Goal: Task Accomplishment & Management: Manage account settings

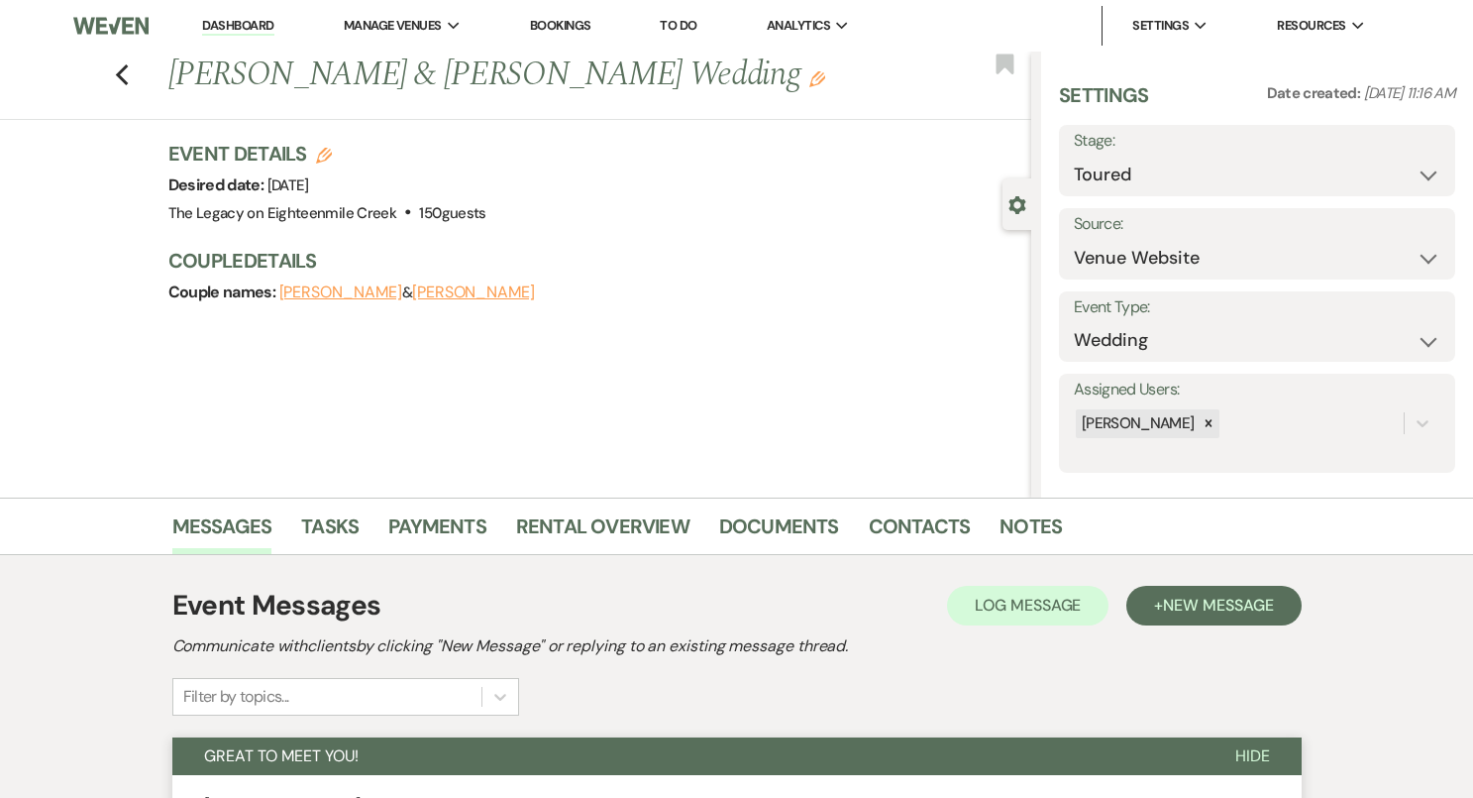
select select "5"
click at [235, 22] on link "Dashboard" at bounding box center [237, 26] width 71 height 19
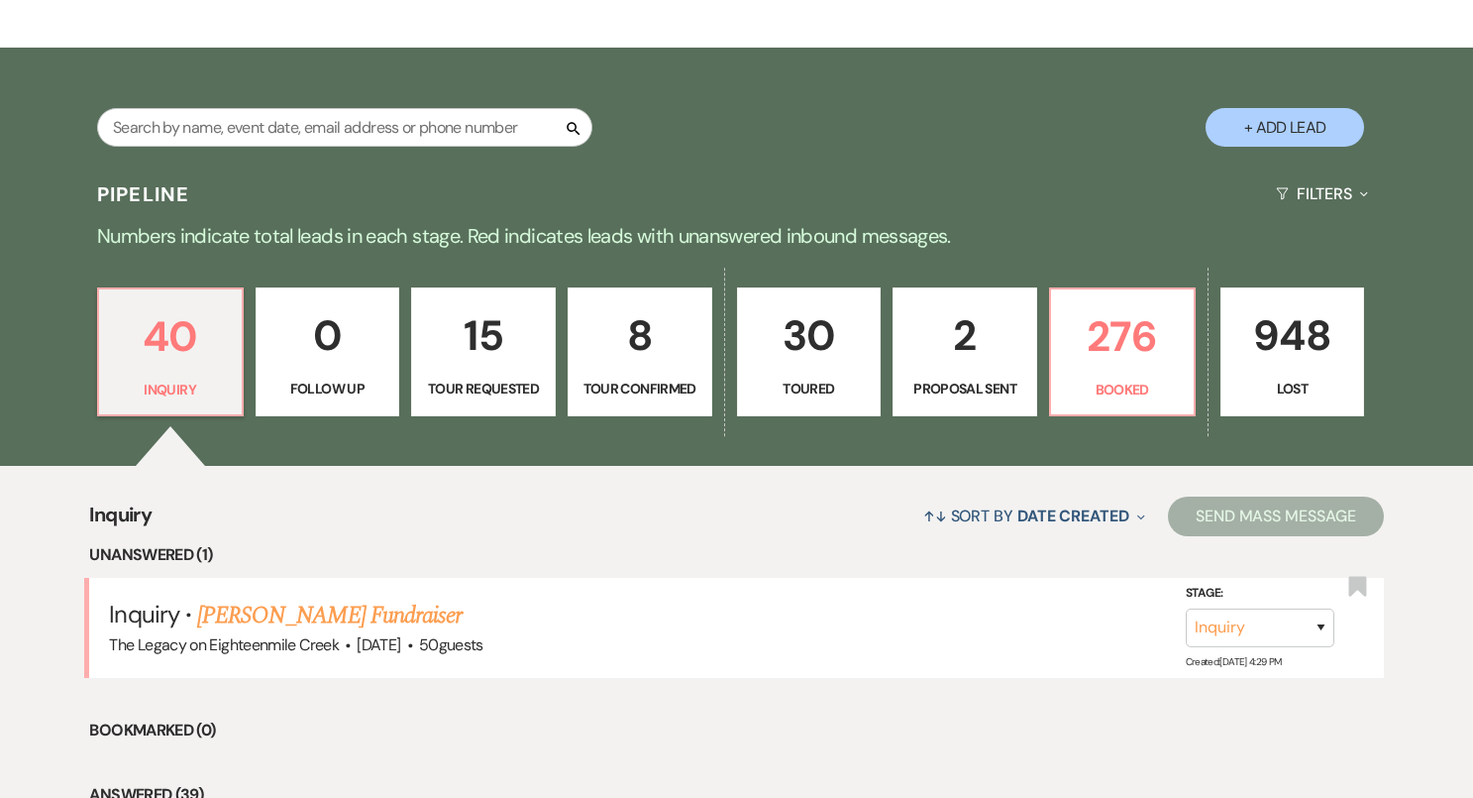
scroll to position [212, 0]
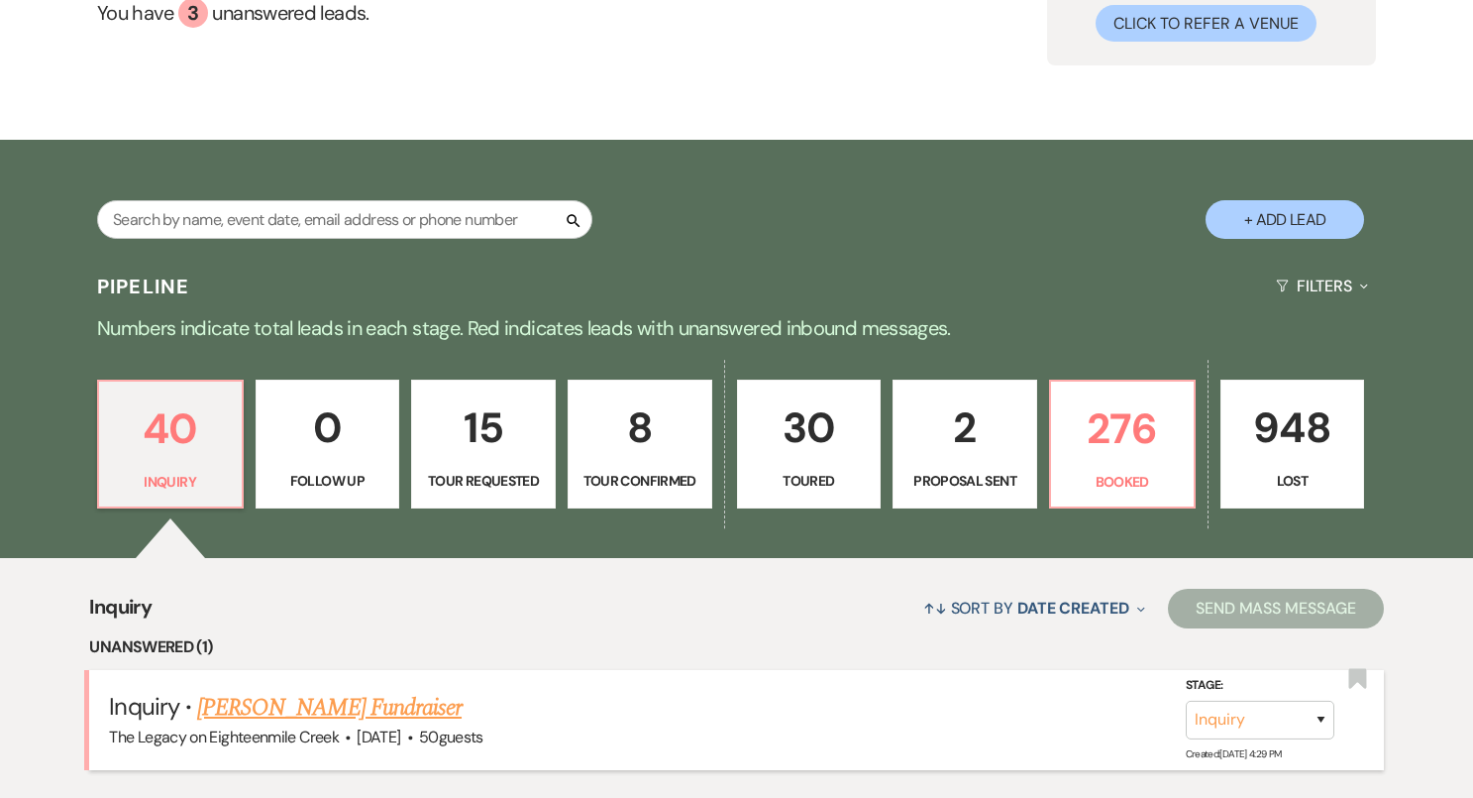
click at [304, 709] on link "[PERSON_NAME] Fundraiser" at bounding box center [329, 708] width 265 height 36
select select "5"
select select "20"
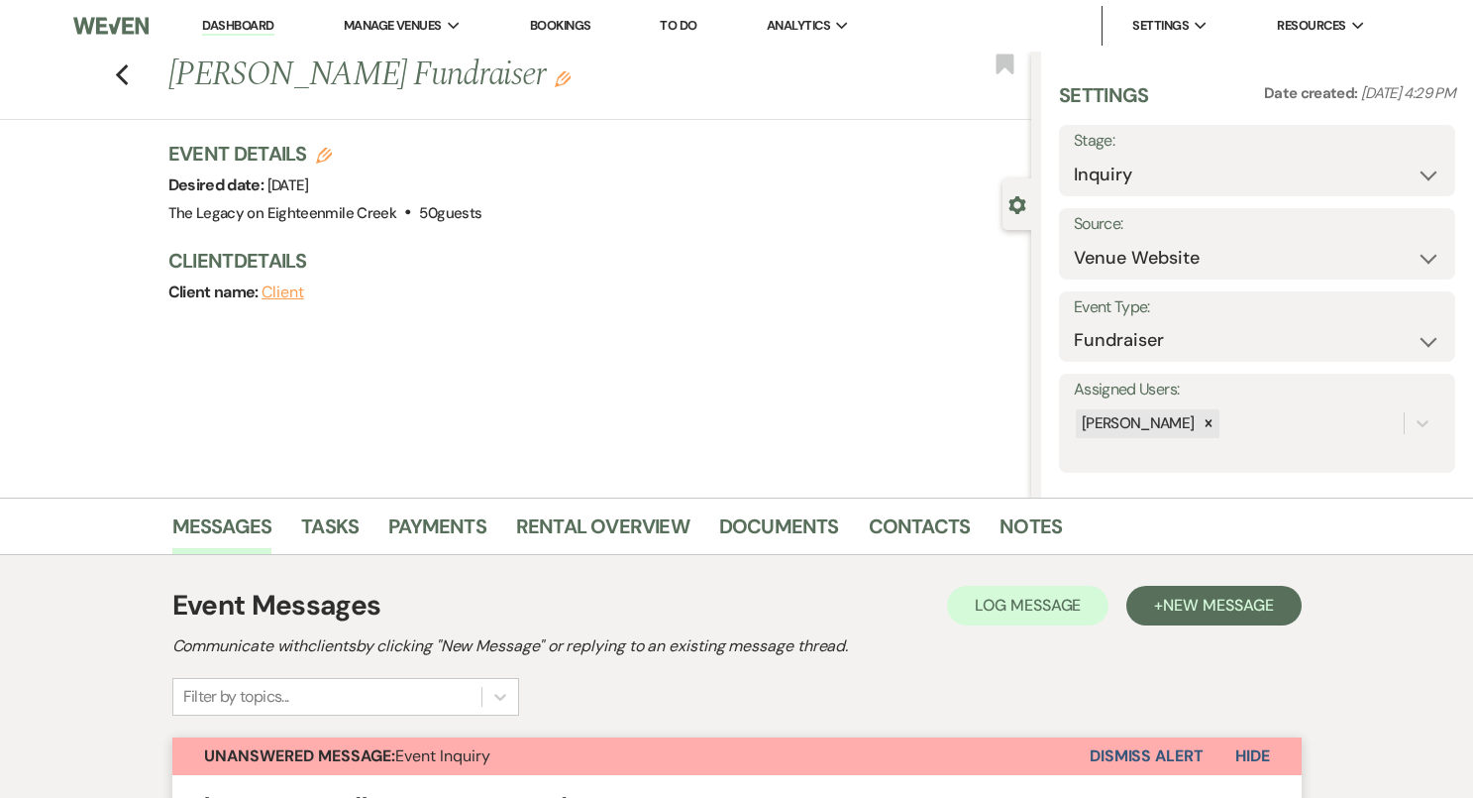
click at [236, 38] on li "Dashboard" at bounding box center [237, 26] width 91 height 40
click at [244, 25] on link "Dashboard" at bounding box center [237, 26] width 71 height 19
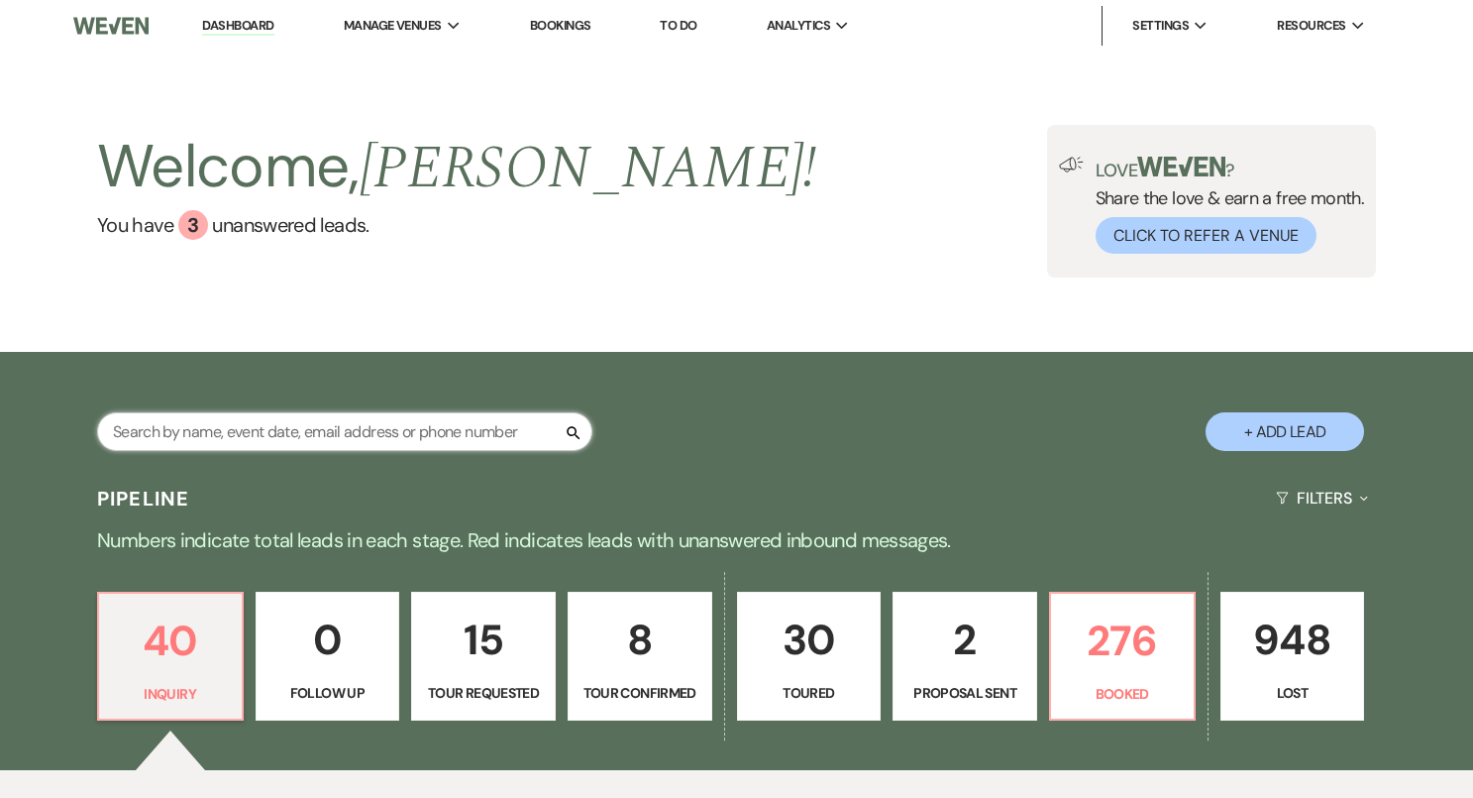
click at [376, 435] on input "text" at bounding box center [344, 431] width 495 height 39
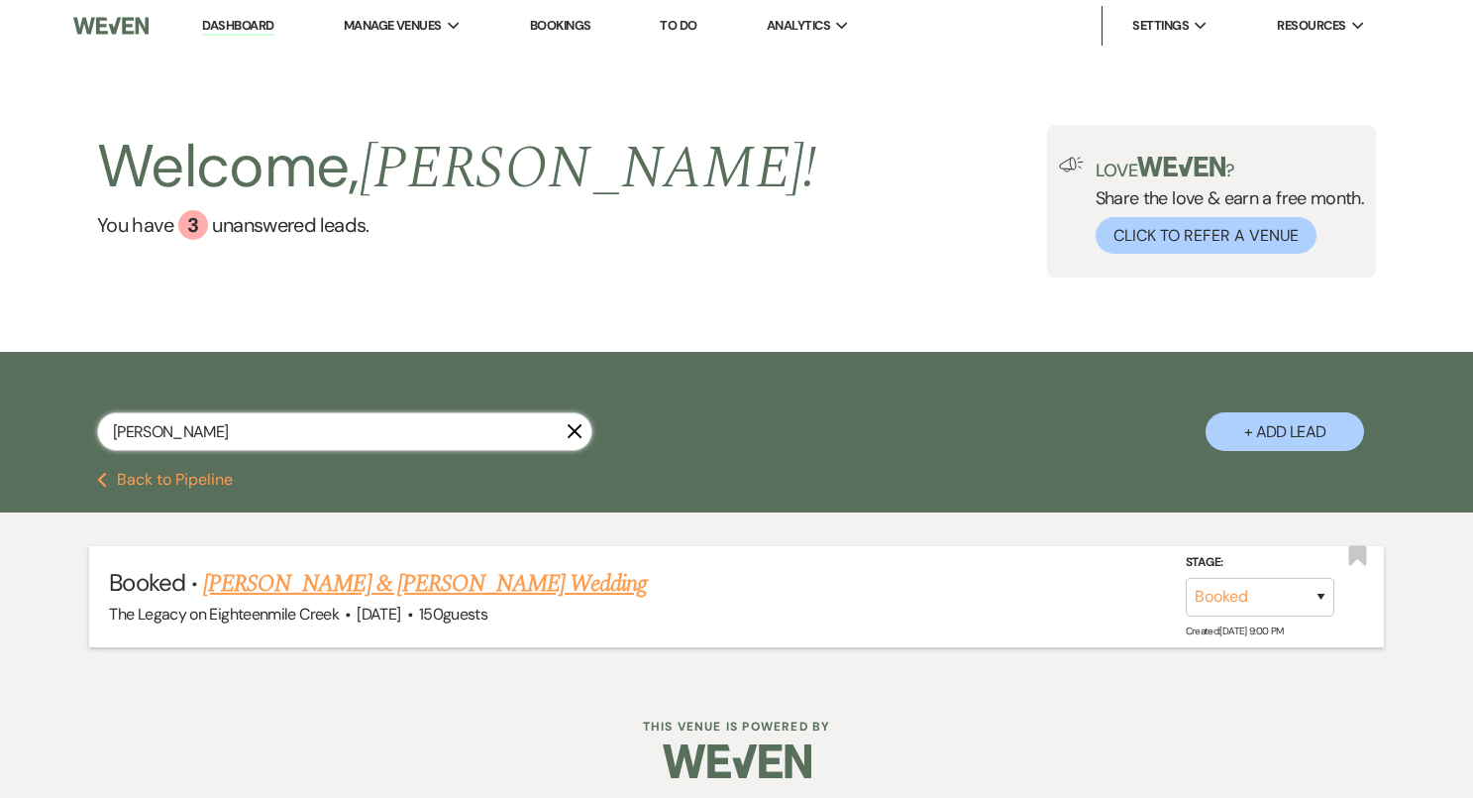
type input "[PERSON_NAME]"
click at [426, 587] on link "[PERSON_NAME] & [PERSON_NAME] Wedding" at bounding box center [425, 584] width 444 height 36
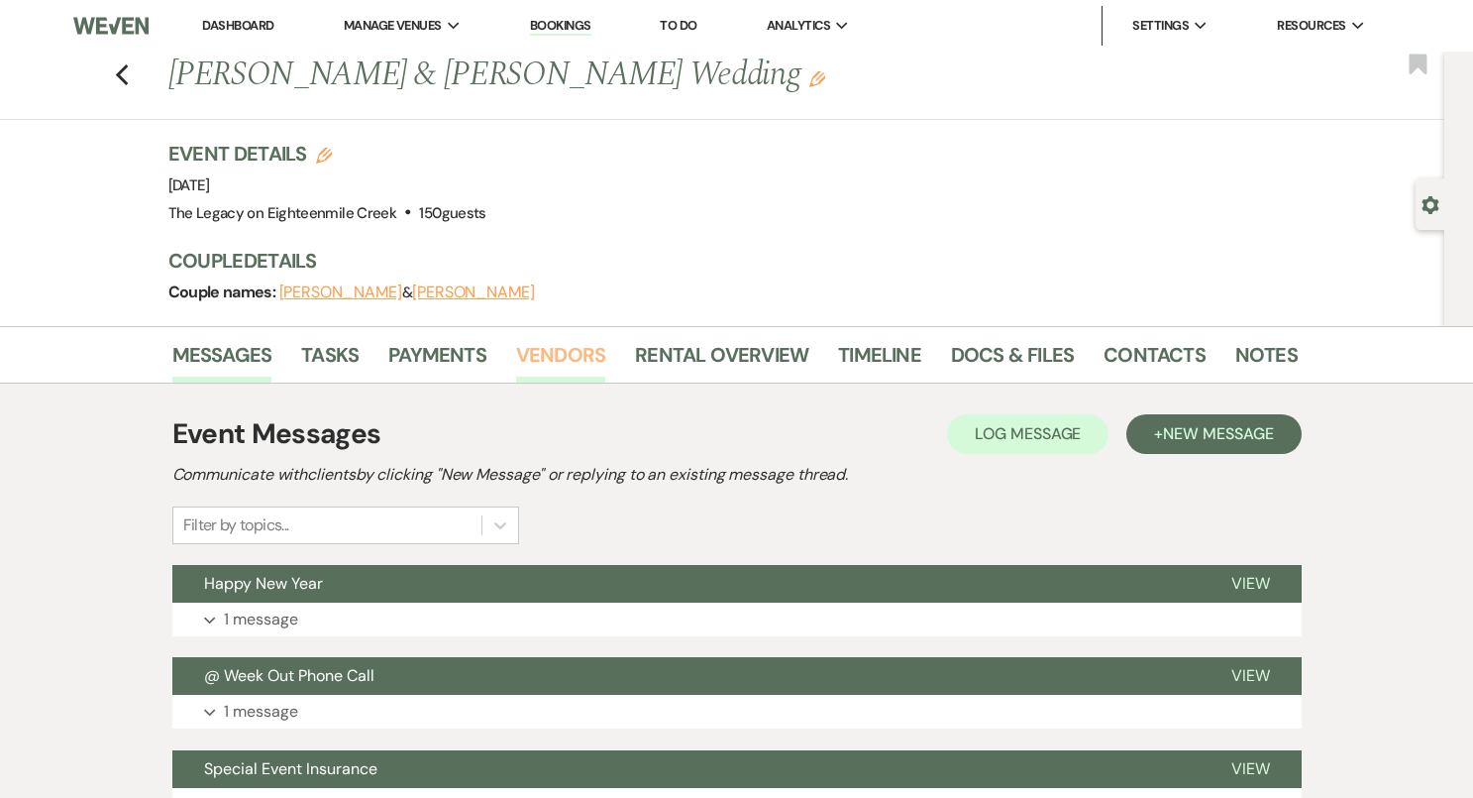
click at [555, 349] on link "Vendors" at bounding box center [560, 361] width 89 height 44
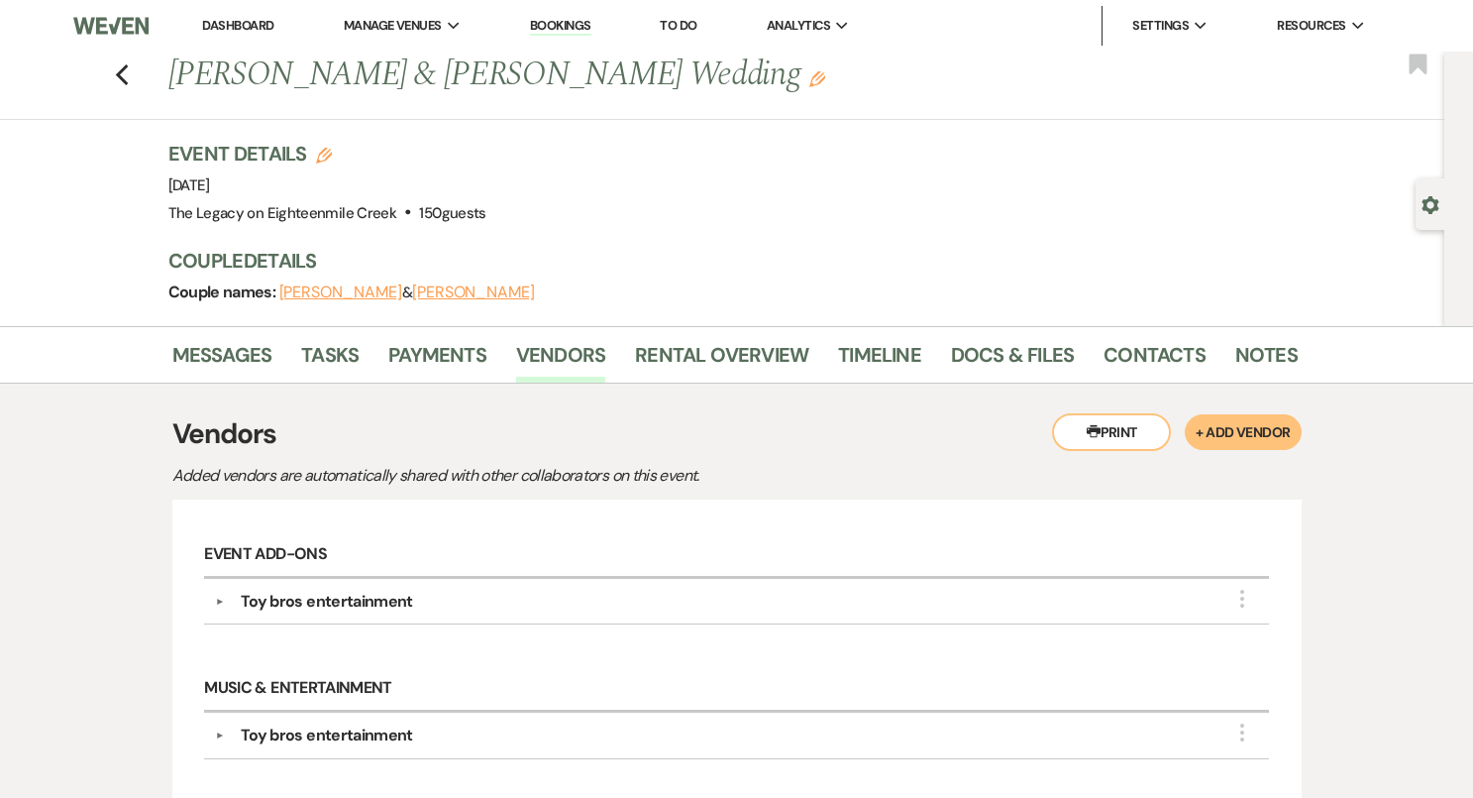
click at [112, 64] on div "Previous [PERSON_NAME] & [PERSON_NAME] Wedding Edit Bookmark" at bounding box center [717, 86] width 1454 height 68
click at [117, 67] on icon "Previous" at bounding box center [122, 75] width 15 height 24
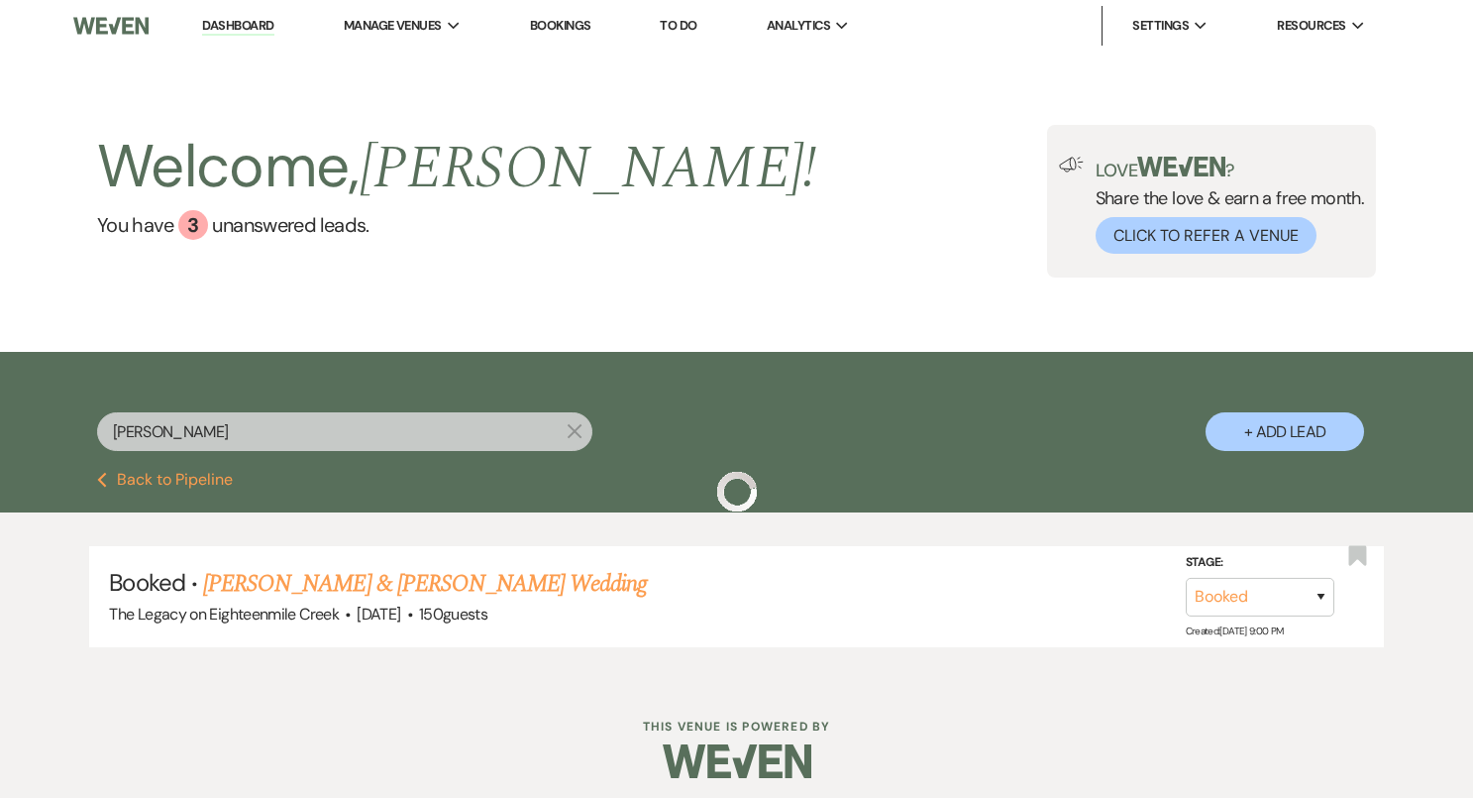
click at [178, 424] on input "[PERSON_NAME]" at bounding box center [344, 431] width 495 height 39
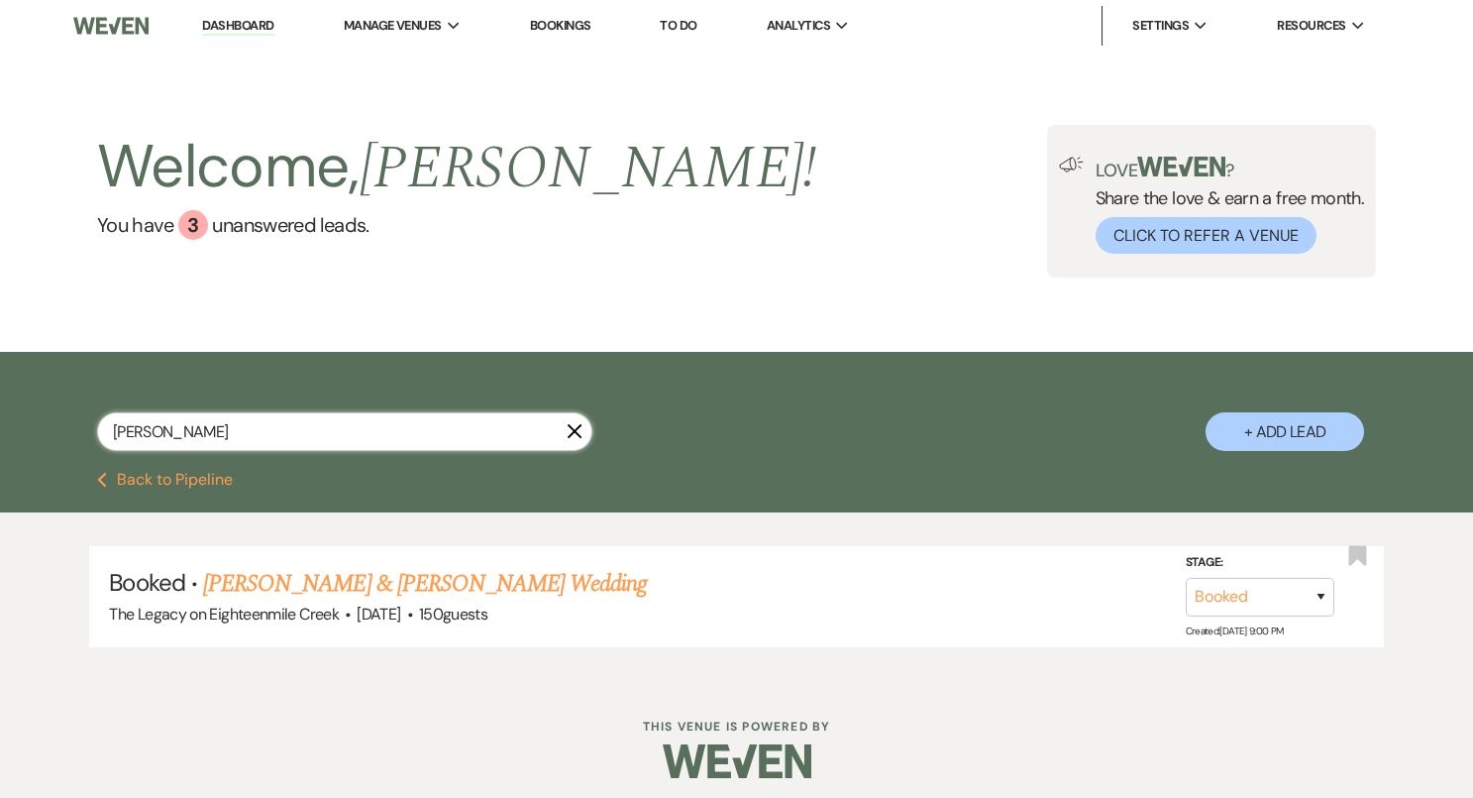
drag, startPoint x: 178, startPoint y: 431, endPoint x: 72, endPoint y: 413, distance: 107.5
click at [74, 415] on div "[PERSON_NAME] + Add Lead" at bounding box center [737, 415] width 1427 height 106
type input "[PERSON_NAME]"
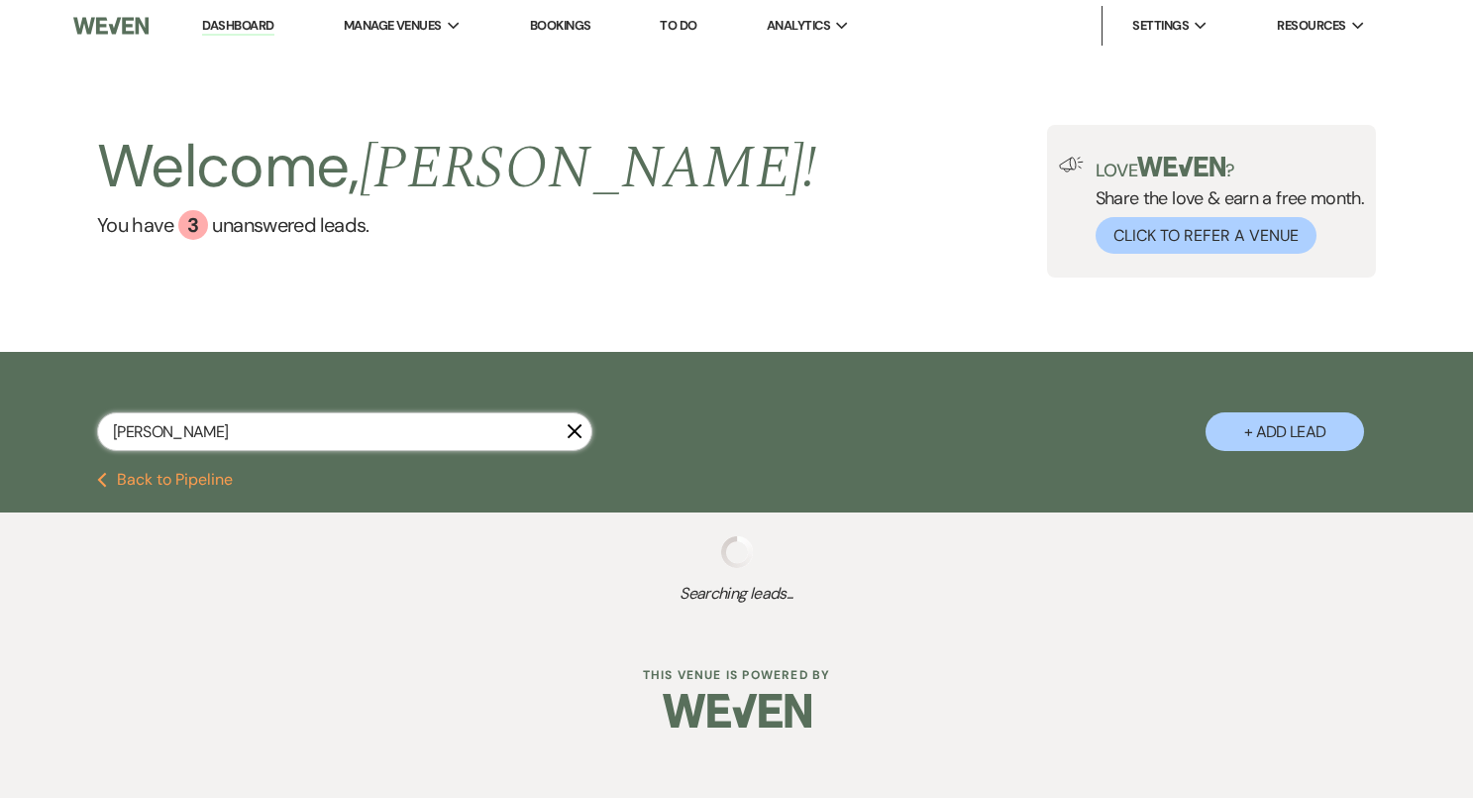
select select "8"
select select "6"
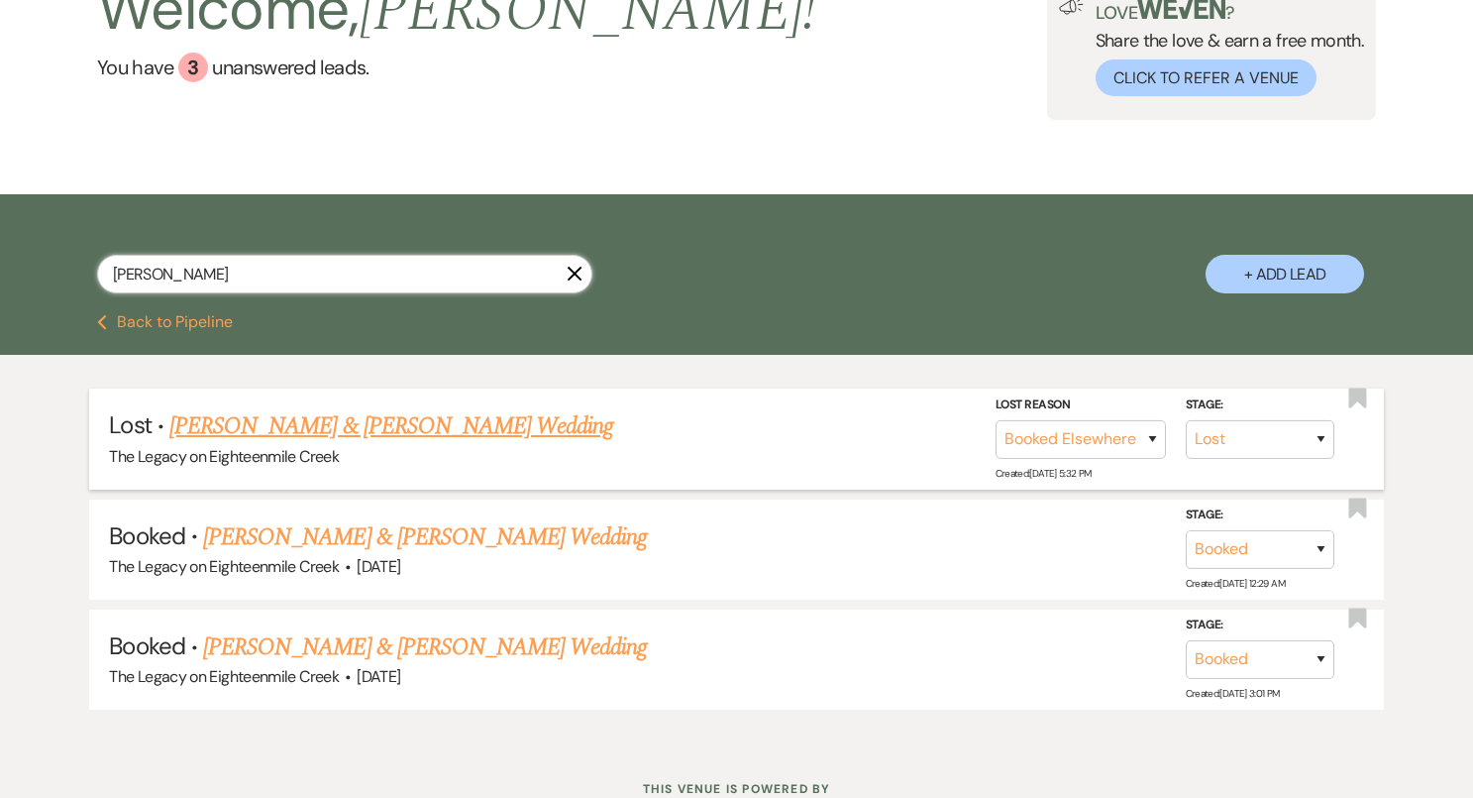
scroll to position [157, 0]
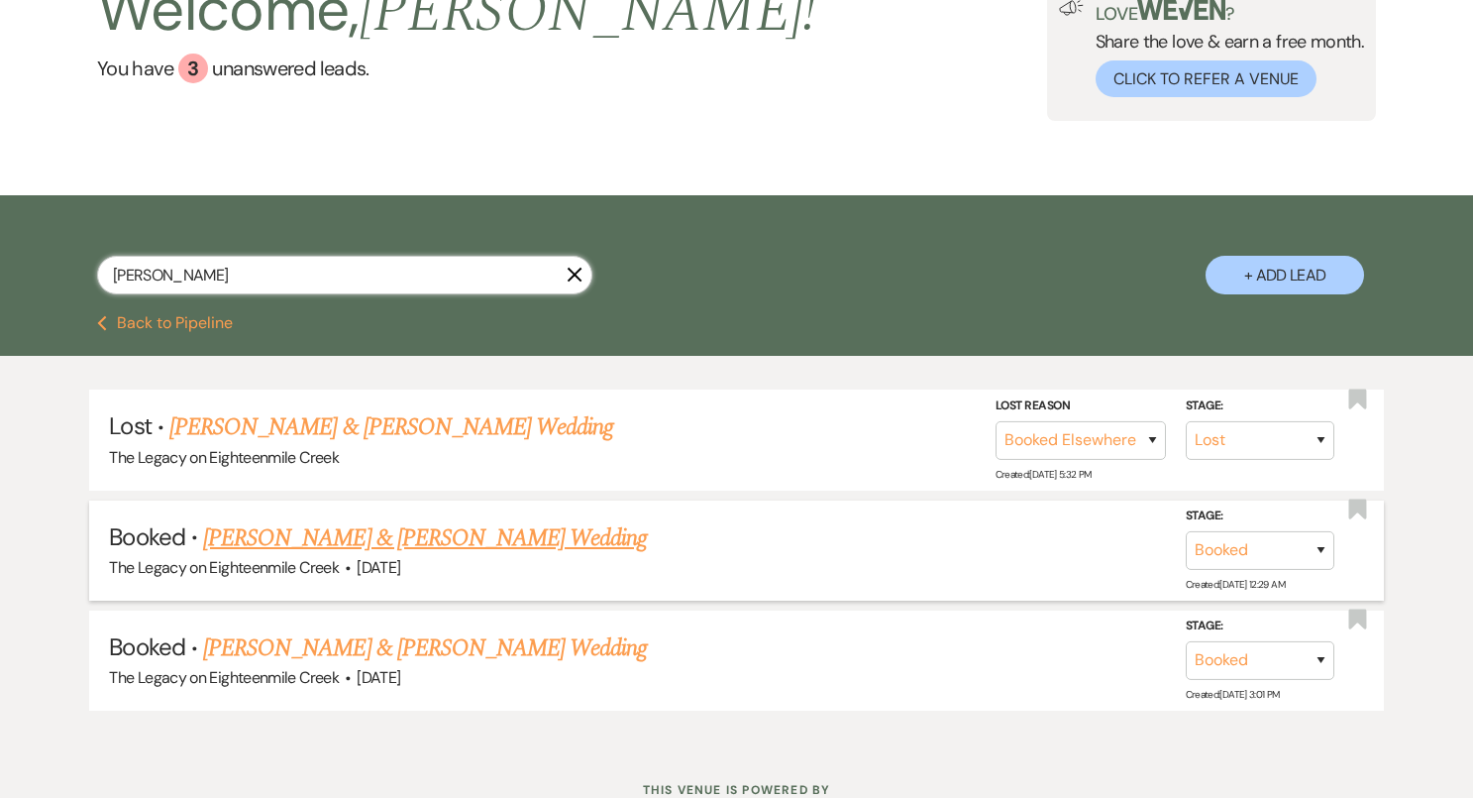
type input "[PERSON_NAME]"
click at [233, 531] on link "[PERSON_NAME] & [PERSON_NAME] Wedding" at bounding box center [425, 538] width 444 height 36
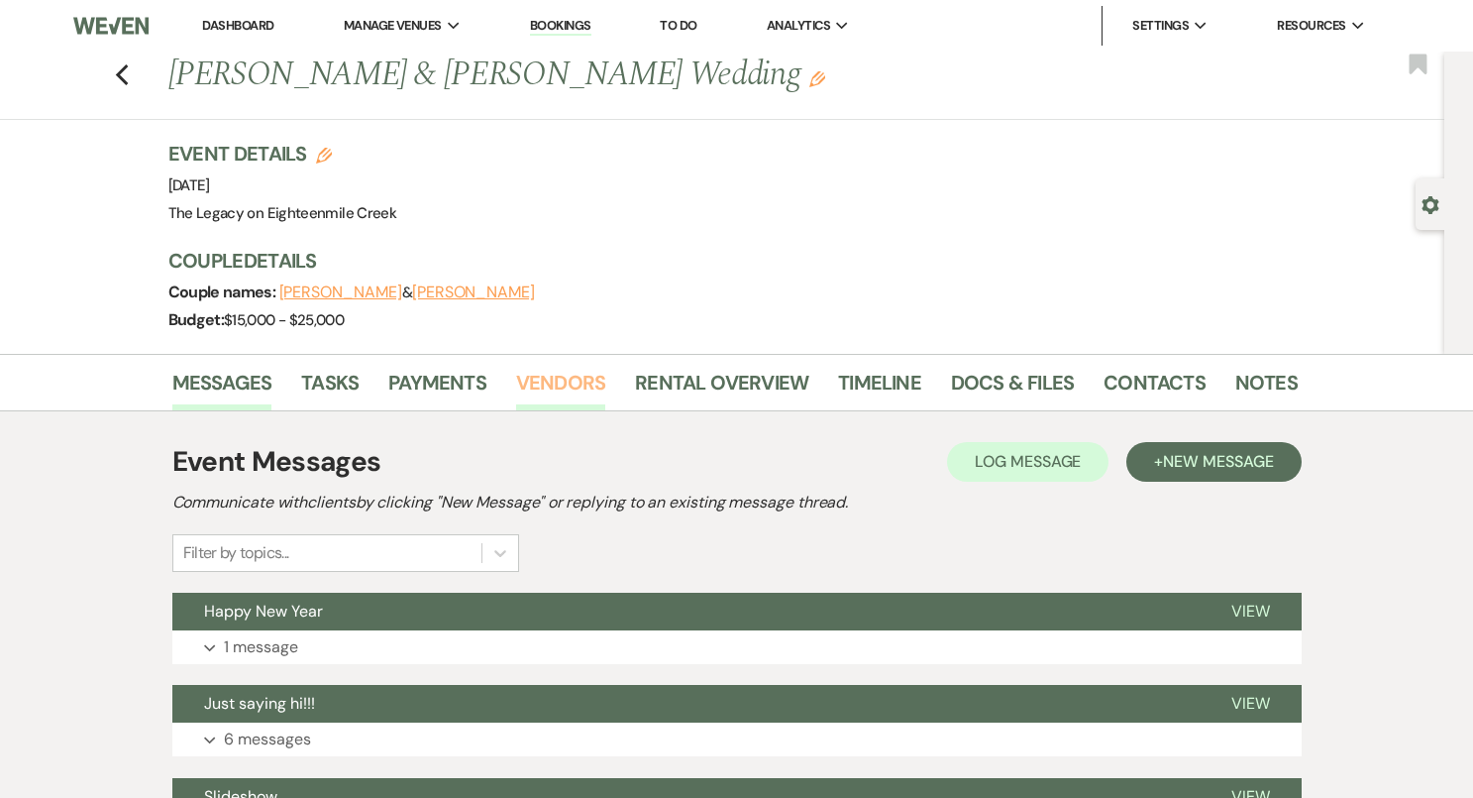
click at [555, 382] on link "Vendors" at bounding box center [560, 389] width 89 height 44
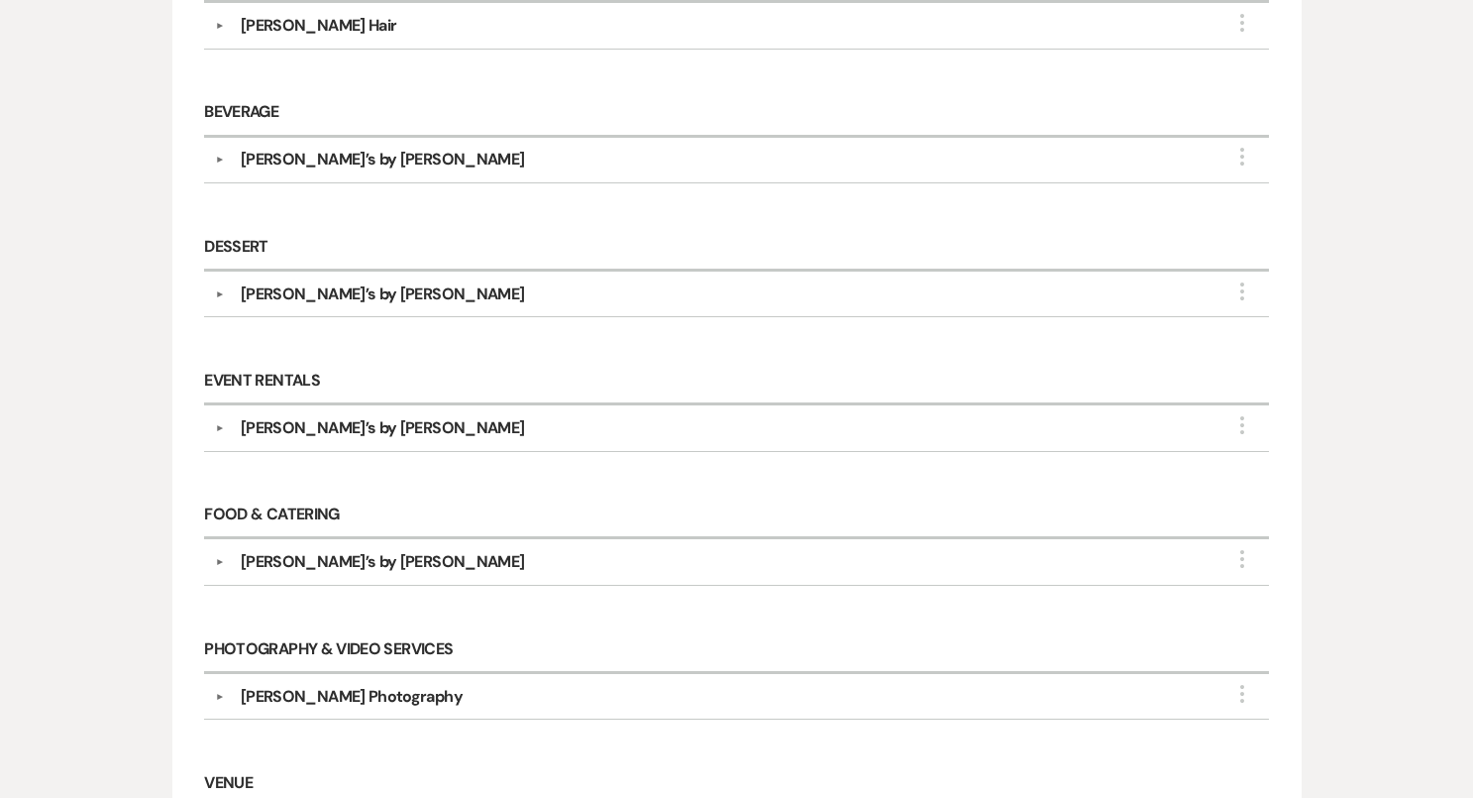
scroll to position [784, 0]
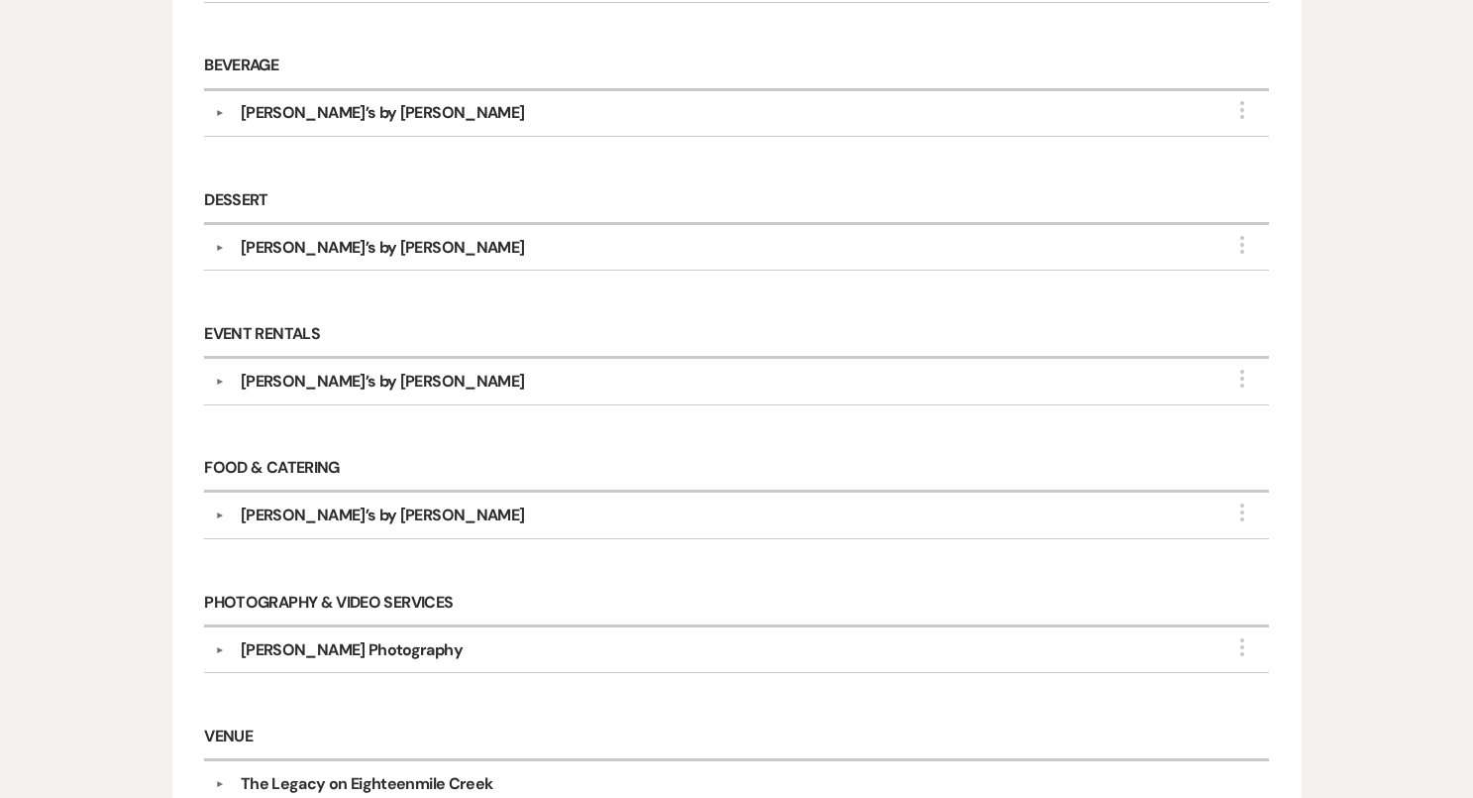
click at [350, 638] on div "[PERSON_NAME] Photography" at bounding box center [352, 650] width 222 height 24
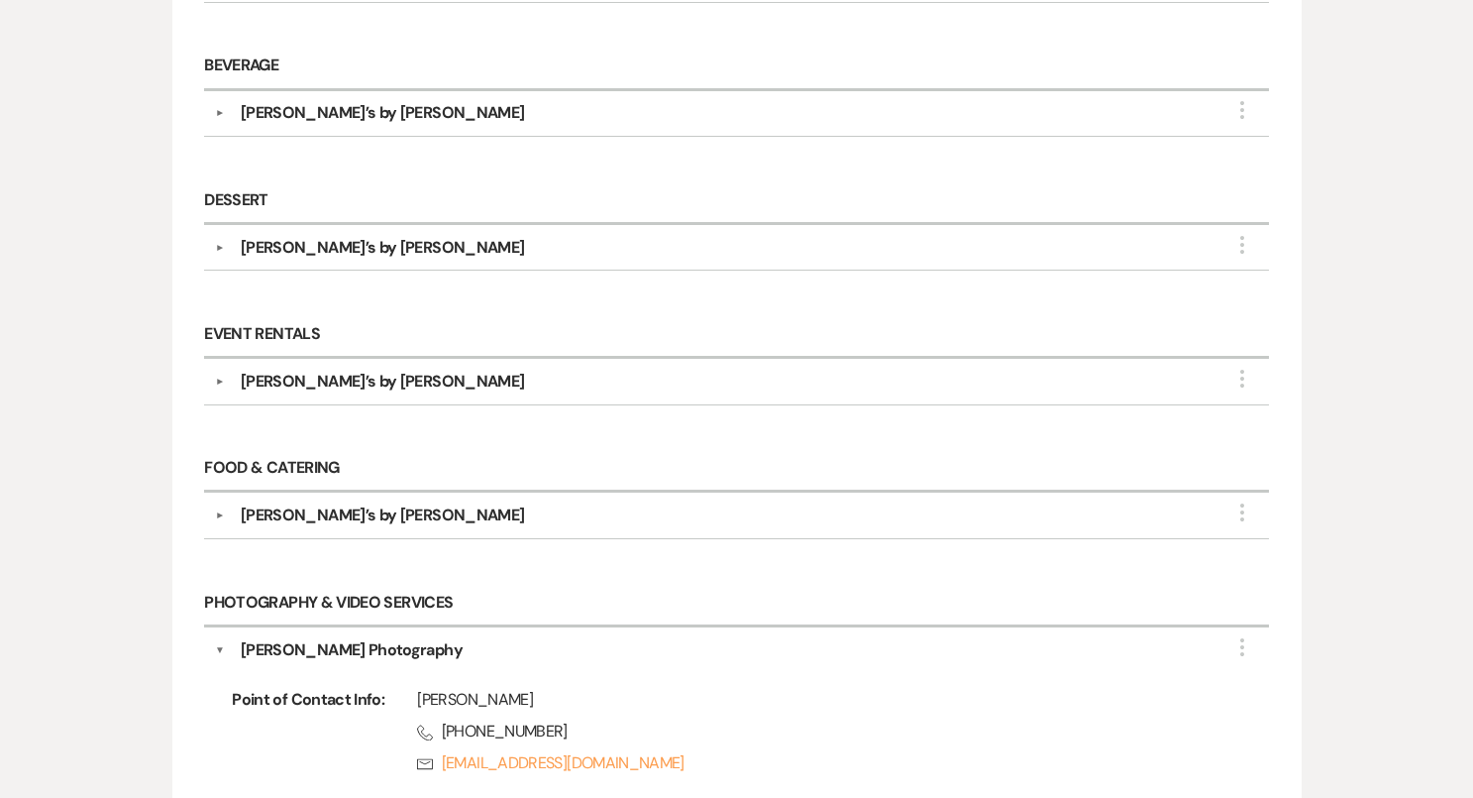
scroll to position [875, 0]
